Goal: Task Accomplishment & Management: Manage account settings

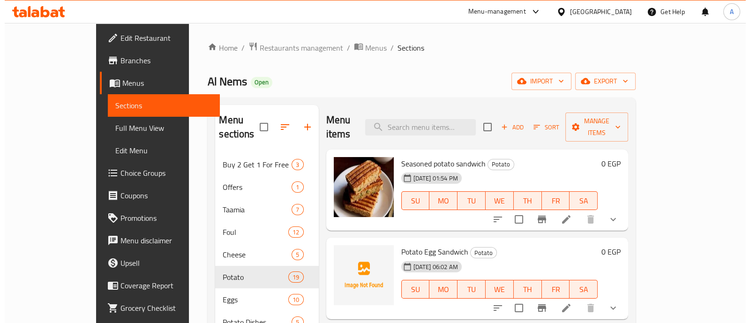
scroll to position [468, 0]
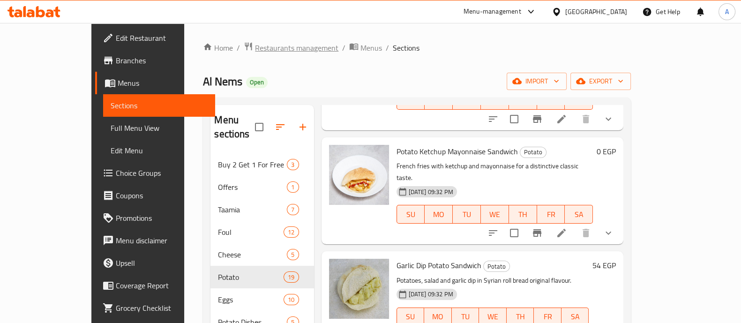
click at [255, 46] on span "Restaurants management" at bounding box center [296, 47] width 83 height 11
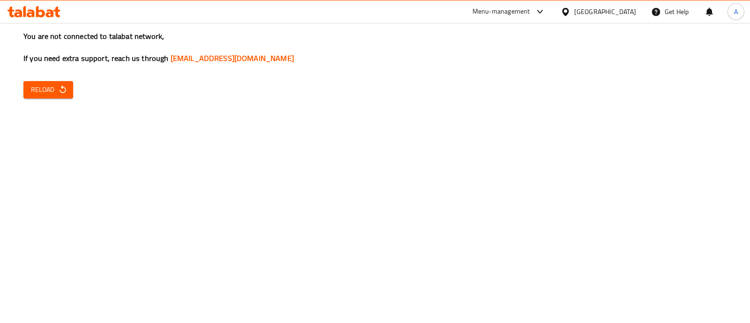
click at [553, 17] on div "Menu-management" at bounding box center [509, 11] width 88 height 22
click at [546, 12] on icon at bounding box center [539, 11] width 11 height 11
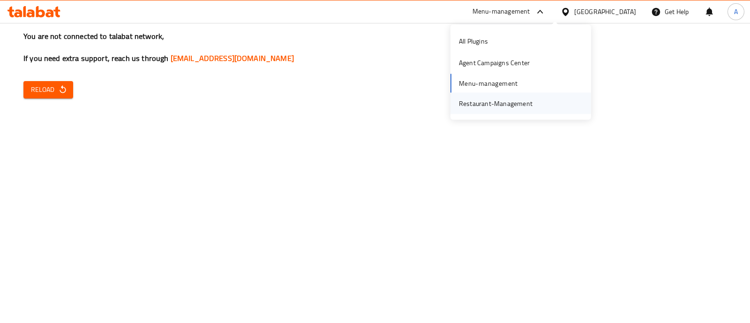
click at [517, 93] on div "Restaurant-Management" at bounding box center [495, 103] width 89 height 22
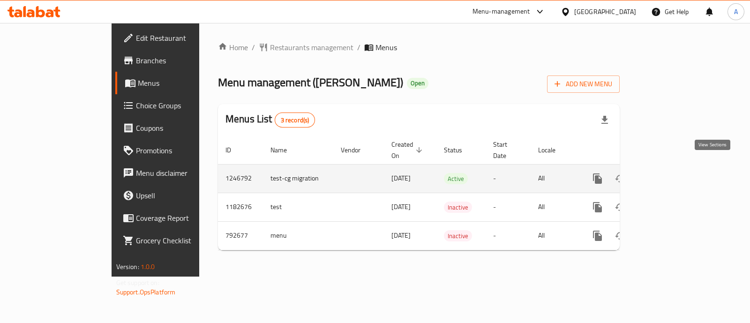
click at [676, 172] on link "enhanced table" at bounding box center [665, 178] width 22 height 22
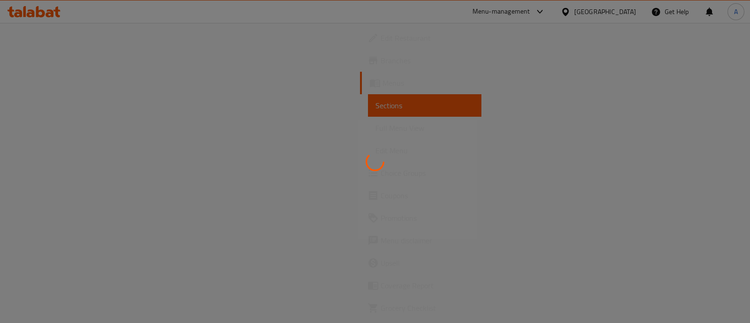
click at [482, 67] on div at bounding box center [375, 161] width 750 height 323
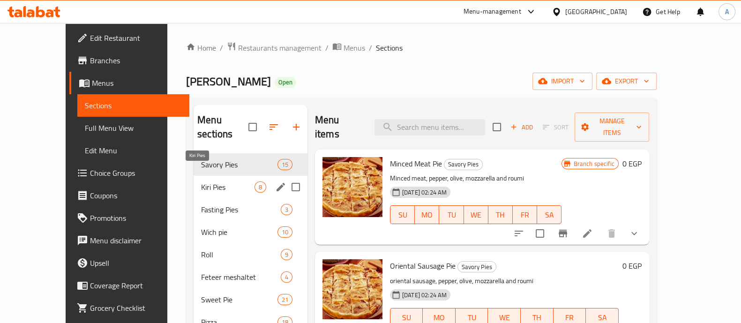
click at [217, 181] on span "Kiri Pies" at bounding box center [227, 186] width 53 height 11
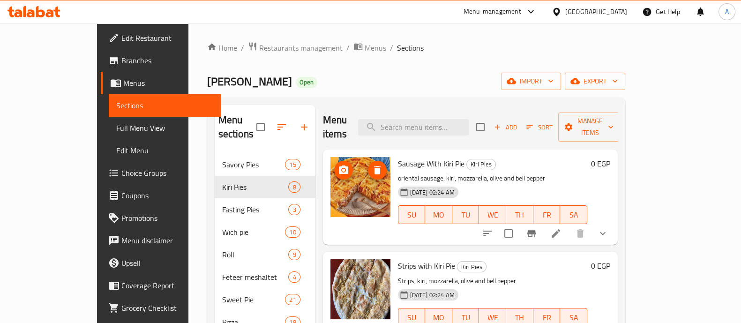
click at [353, 178] on img at bounding box center [360, 187] width 60 height 60
click at [417, 120] on input "search" at bounding box center [413, 127] width 111 height 16
type input "crunc"
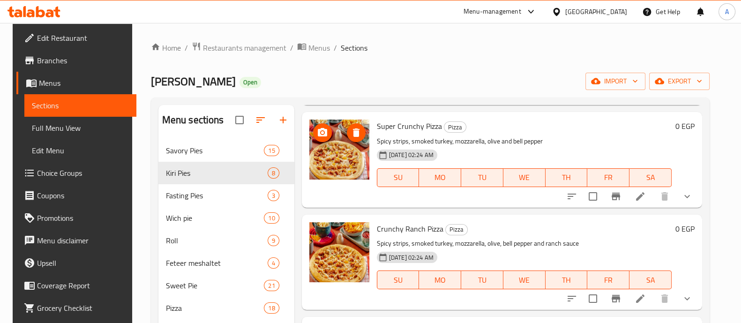
scroll to position [176, 0]
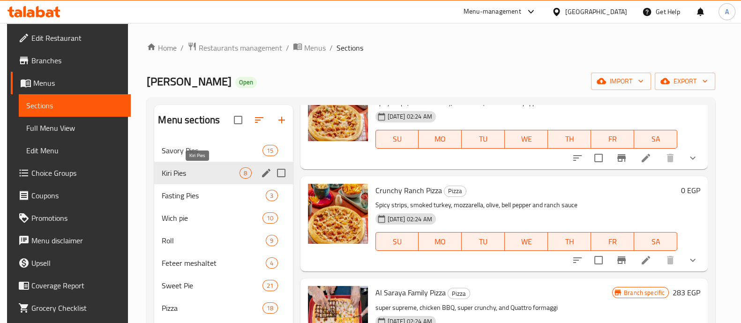
click at [215, 177] on span "Kiri Pies" at bounding box center [201, 172] width 78 height 11
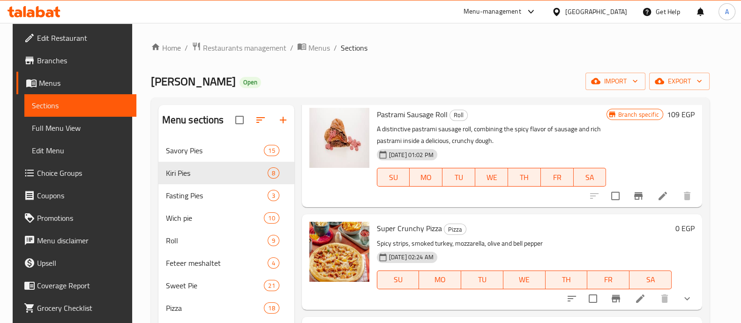
scroll to position [0, 0]
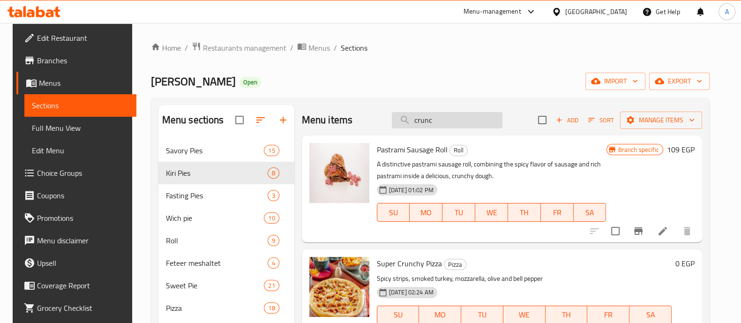
click at [470, 120] on input "crunc" at bounding box center [447, 120] width 111 height 16
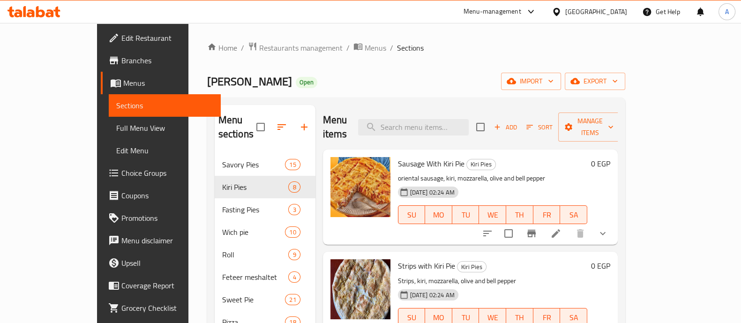
click at [491, 69] on div "Home / Restaurants management / Menus / Sections Al Saraya Open import export M…" at bounding box center [416, 249] width 418 height 415
